Goal: Task Accomplishment & Management: Manage account settings

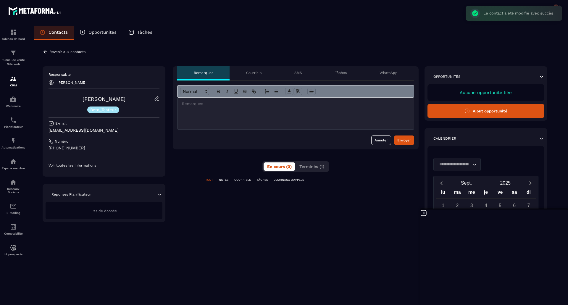
scroll to position [1, 0]
click at [46, 52] on icon at bounding box center [45, 51] width 5 height 5
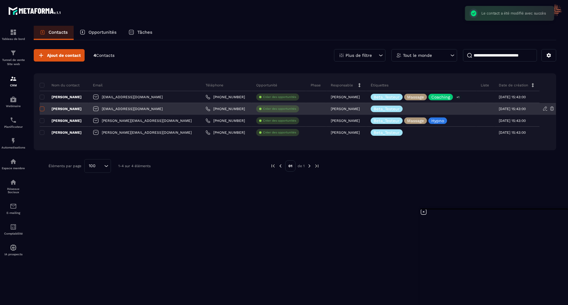
click at [41, 108] on span at bounding box center [42, 109] width 5 height 5
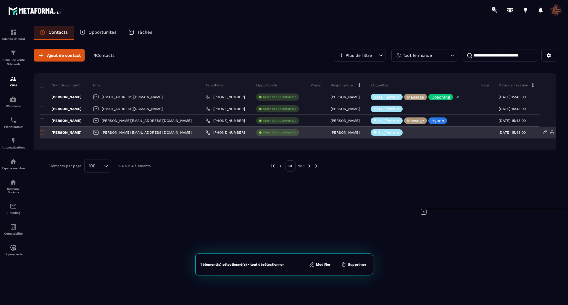
click at [42, 131] on span at bounding box center [42, 132] width 5 height 5
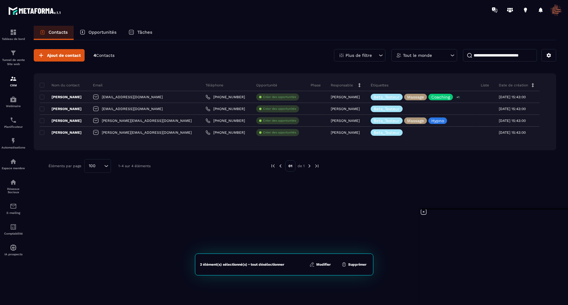
click at [324, 265] on button "Modifier" at bounding box center [320, 265] width 25 height 6
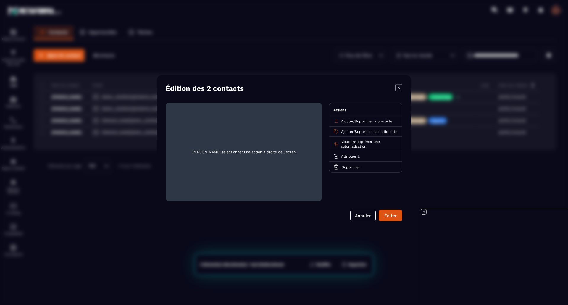
click at [354, 122] on p "Ajouter / Supprimer à une liste" at bounding box center [366, 121] width 51 height 5
click at [337, 121] on icon "Modal window" at bounding box center [336, 120] width 5 height 5
click at [349, 121] on span "Ajouter" at bounding box center [347, 121] width 12 height 4
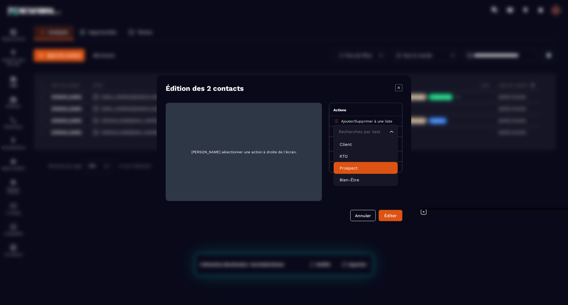
click at [357, 166] on p "Prospect" at bounding box center [366, 168] width 52 height 6
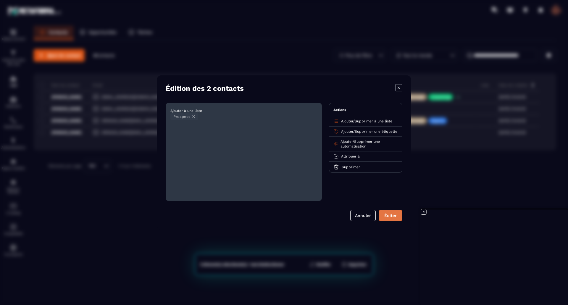
click at [388, 216] on button "Éditer" at bounding box center [391, 215] width 24 height 11
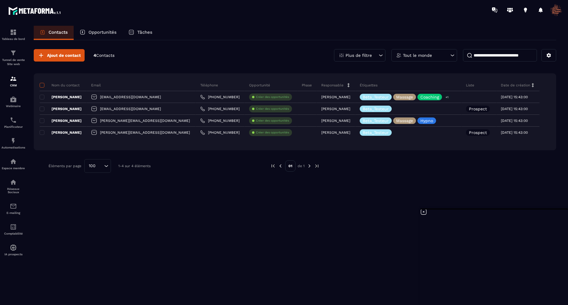
click at [42, 85] on span at bounding box center [42, 85] width 5 height 5
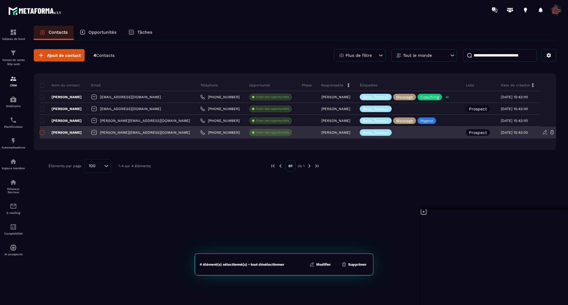
click at [42, 132] on span at bounding box center [42, 132] width 5 height 5
click at [41, 132] on span at bounding box center [42, 132] width 5 height 5
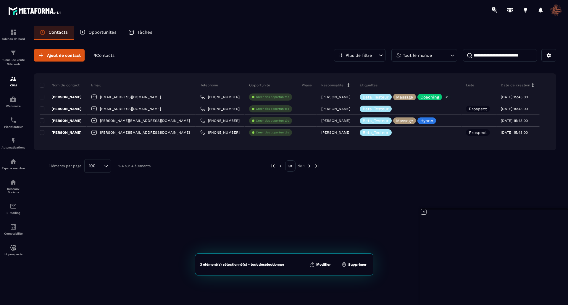
click at [319, 265] on button "Modifier" at bounding box center [320, 265] width 25 height 6
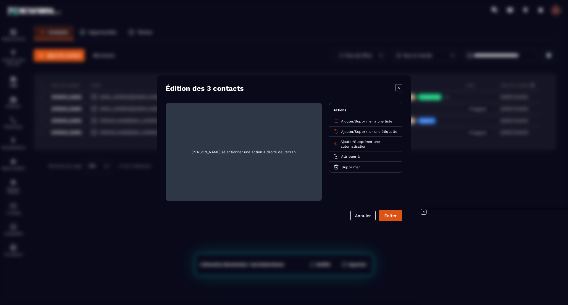
click at [345, 120] on span "Ajouter" at bounding box center [347, 121] width 12 height 4
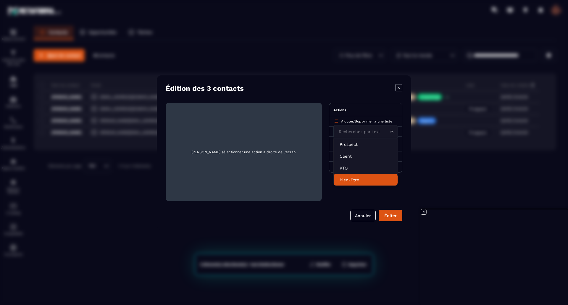
click at [350, 179] on p "Bien-Être" at bounding box center [366, 180] width 52 height 6
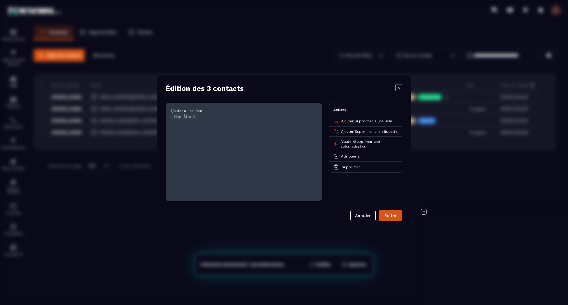
click at [390, 215] on button "Éditer" at bounding box center [391, 215] width 24 height 11
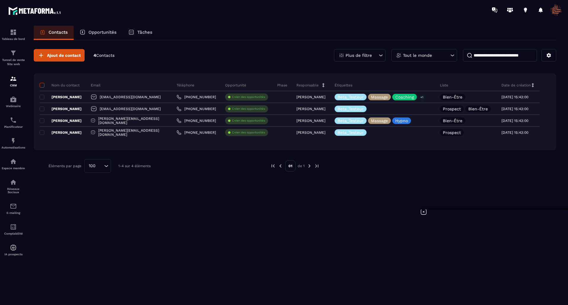
click at [42, 83] on span at bounding box center [42, 85] width 5 height 5
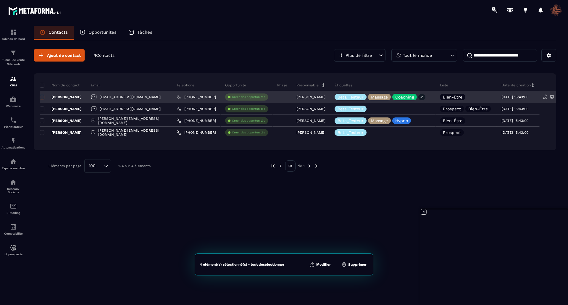
click at [41, 96] on span at bounding box center [42, 97] width 5 height 5
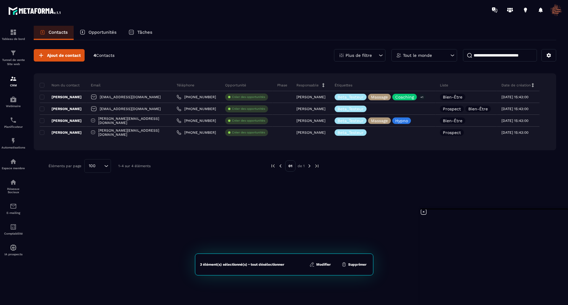
click at [322, 268] on div "3 élément(s) sélectionné(s) • tout désélectionner Modifier Supprimer" at bounding box center [284, 265] width 179 height 22
click at [323, 262] on button "Modifier" at bounding box center [320, 265] width 25 height 6
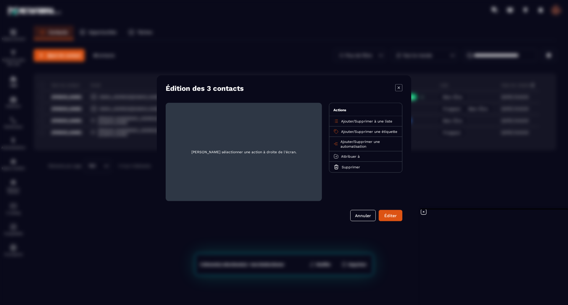
click at [363, 122] on span "Supprimer à une liste" at bounding box center [374, 121] width 38 height 4
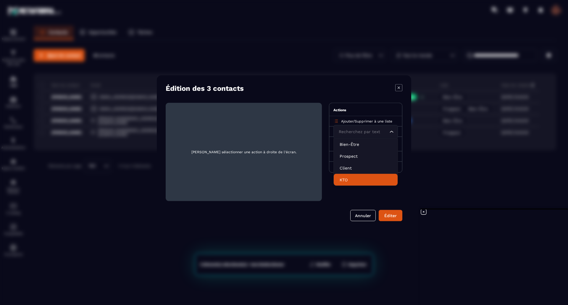
click at [353, 180] on p "KTO" at bounding box center [366, 180] width 52 height 6
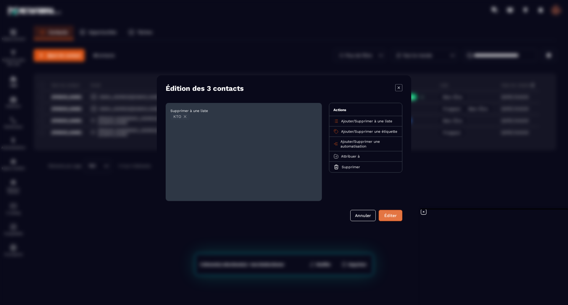
click at [386, 213] on button "Éditer" at bounding box center [391, 215] width 24 height 11
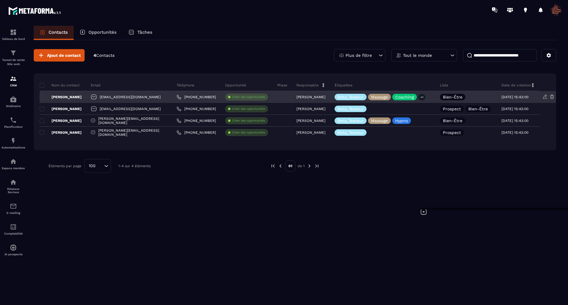
click at [65, 97] on p "[PERSON_NAME]" at bounding box center [61, 97] width 42 height 5
